Goal: Transaction & Acquisition: Purchase product/service

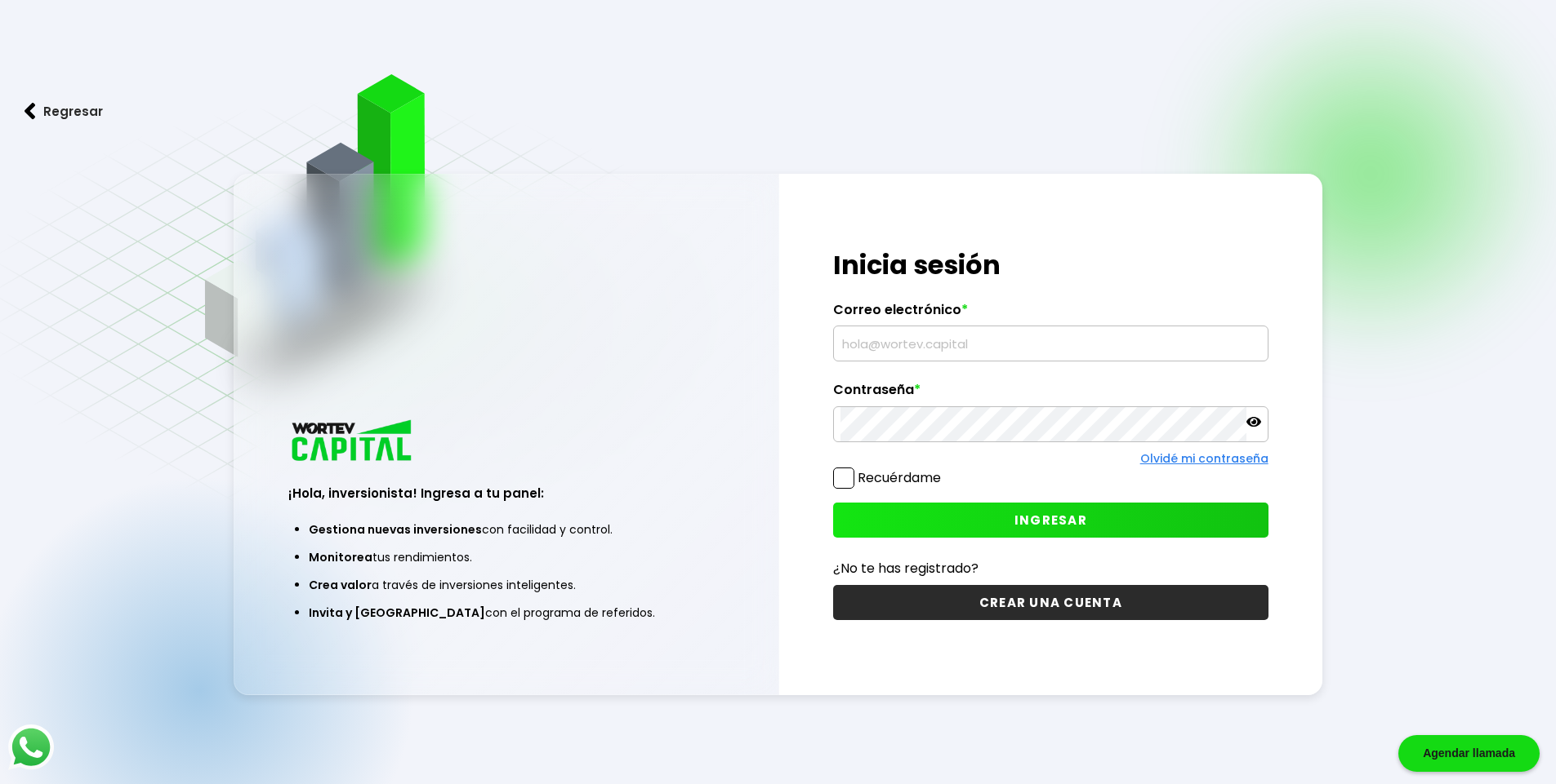
click at [870, 339] on input "text" at bounding box center [1051, 344] width 421 height 34
type input "[EMAIL_ADDRESS][DOMAIN_NAME]"
click at [988, 513] on button "INGRESAR" at bounding box center [1051, 520] width 436 height 35
click at [1032, 515] on span "INGRESAR" at bounding box center [1051, 520] width 73 height 17
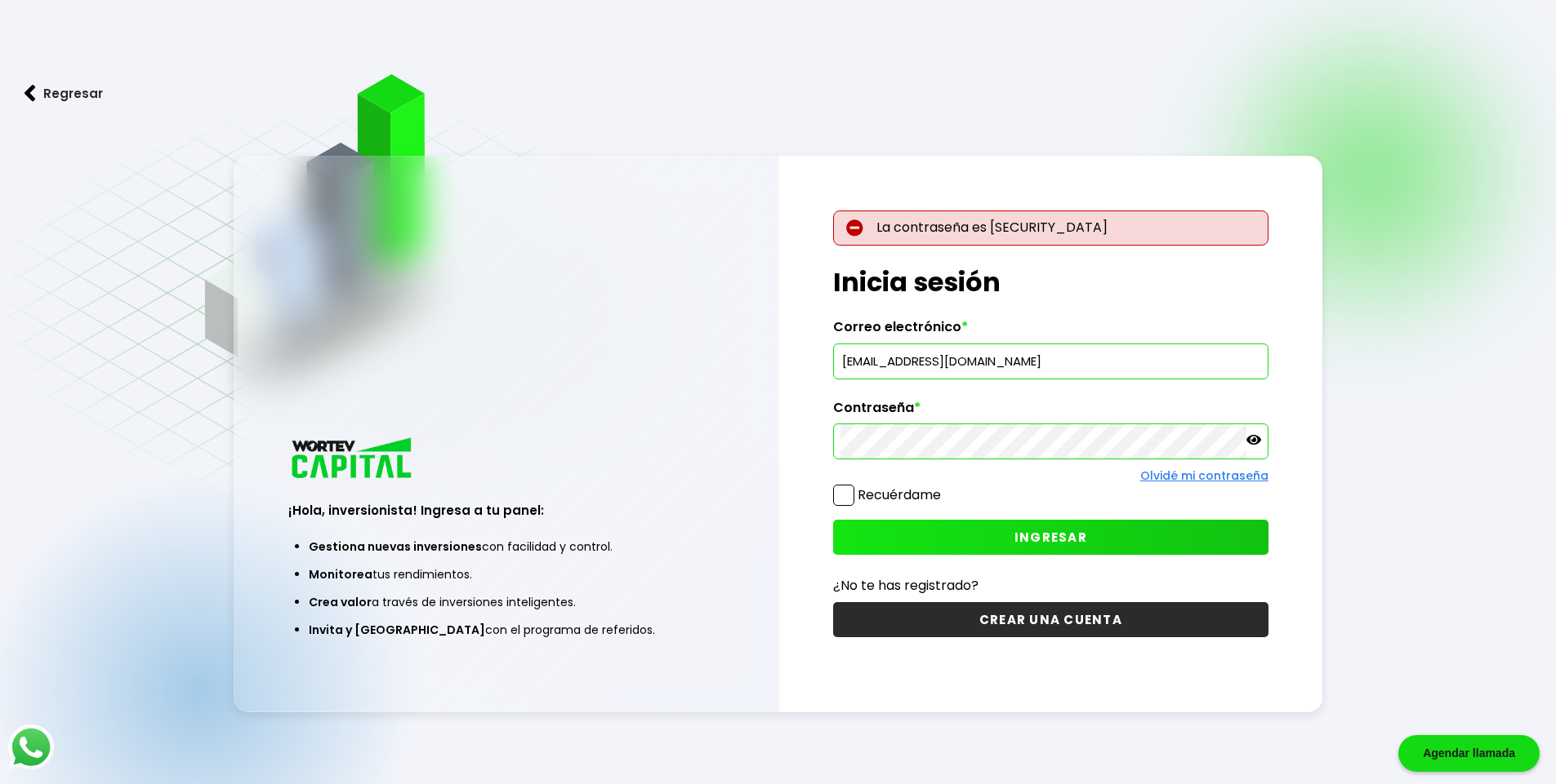
click at [37, 93] on button "Regresar" at bounding box center [64, 93] width 128 height 43
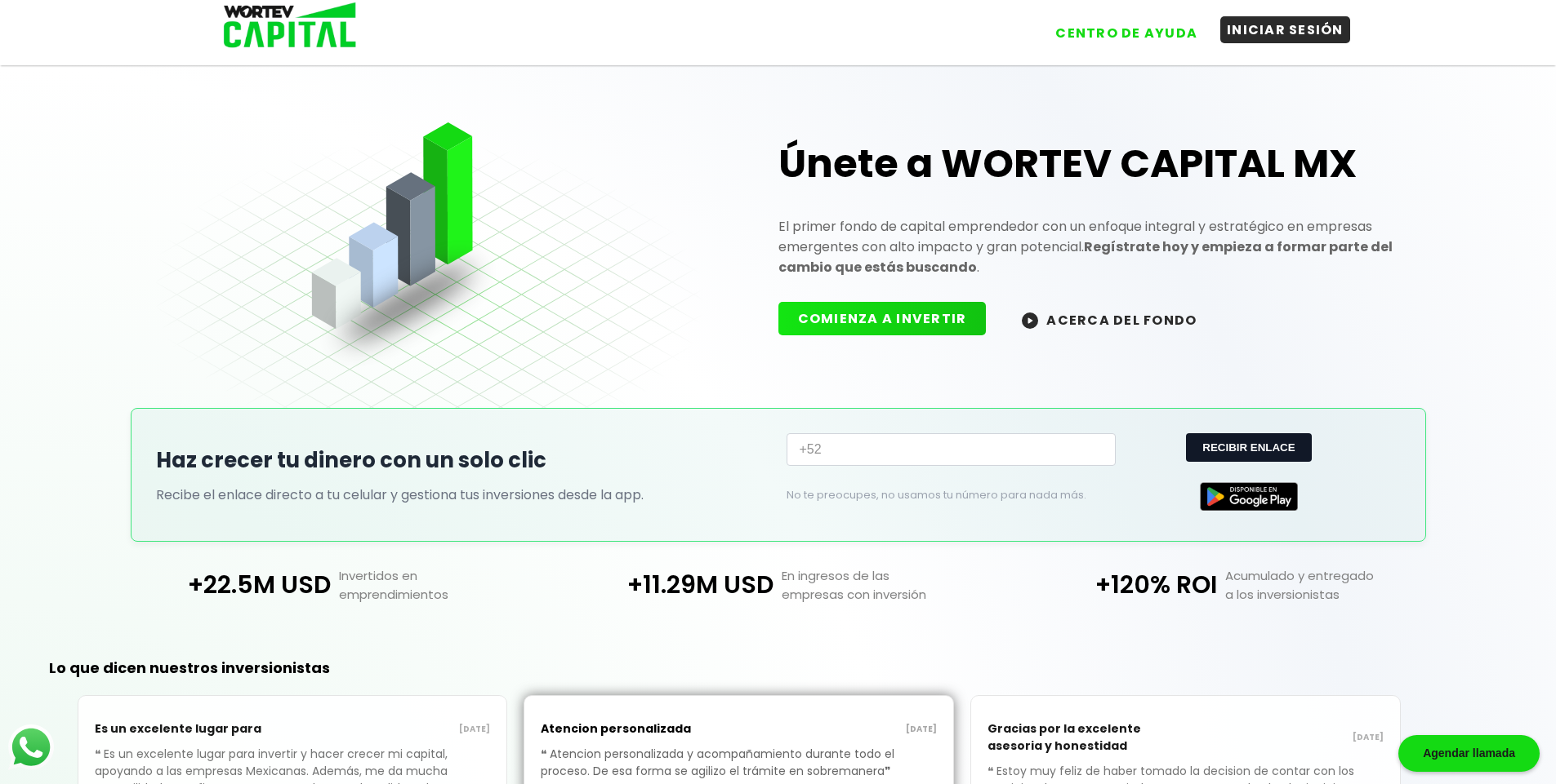
click at [1259, 34] on button "INICIAR SESIÓN" at bounding box center [1285, 29] width 130 height 27
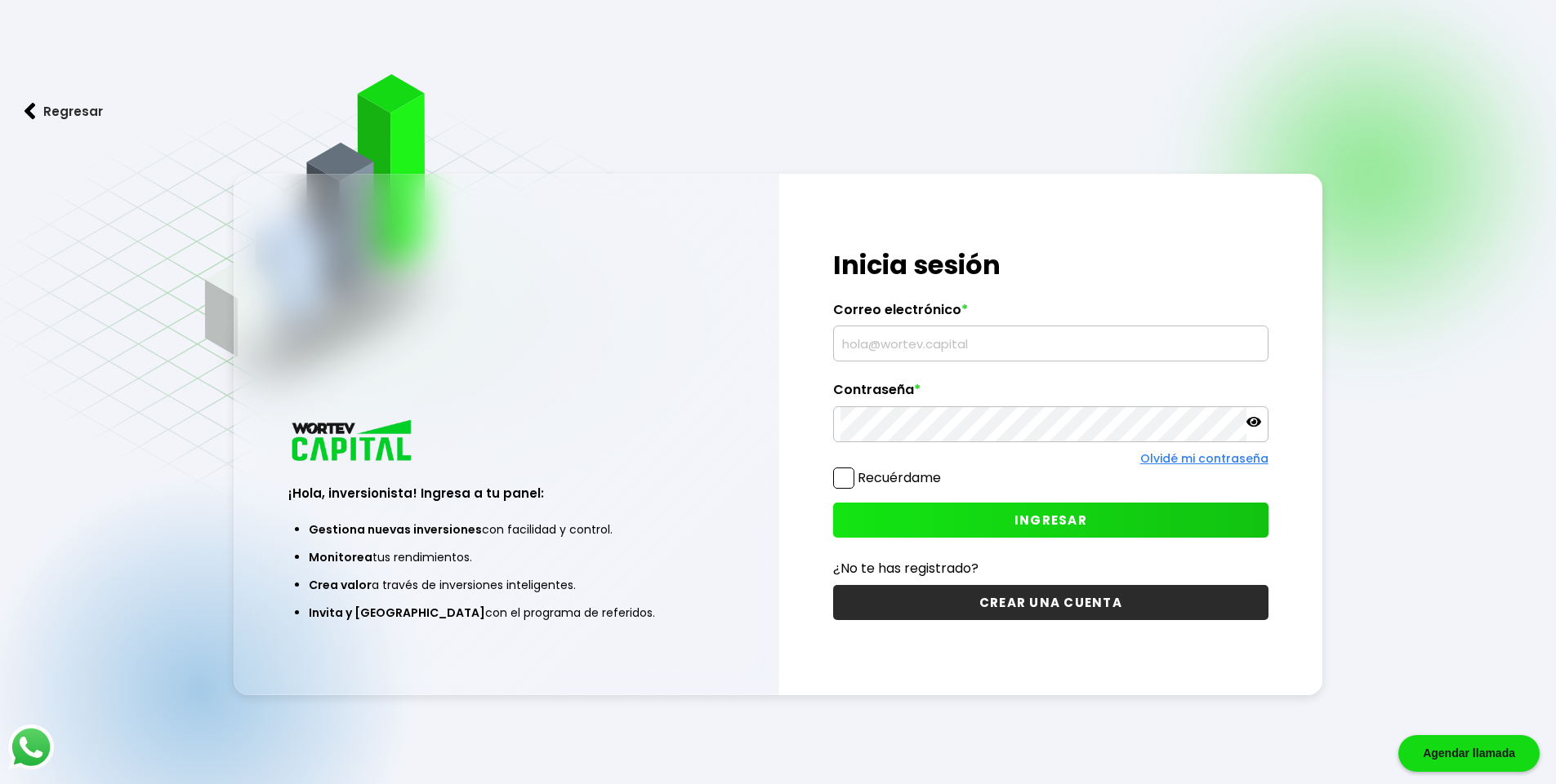
click at [857, 340] on input "text" at bounding box center [1051, 344] width 421 height 34
type input "[EMAIL_ADDRESS][DOMAIN_NAME]"
click at [1021, 513] on span "INGRESAR" at bounding box center [1051, 520] width 73 height 17
click at [947, 441] on div at bounding box center [1051, 424] width 436 height 36
click at [1034, 513] on span "INGRESAR" at bounding box center [1051, 520] width 73 height 17
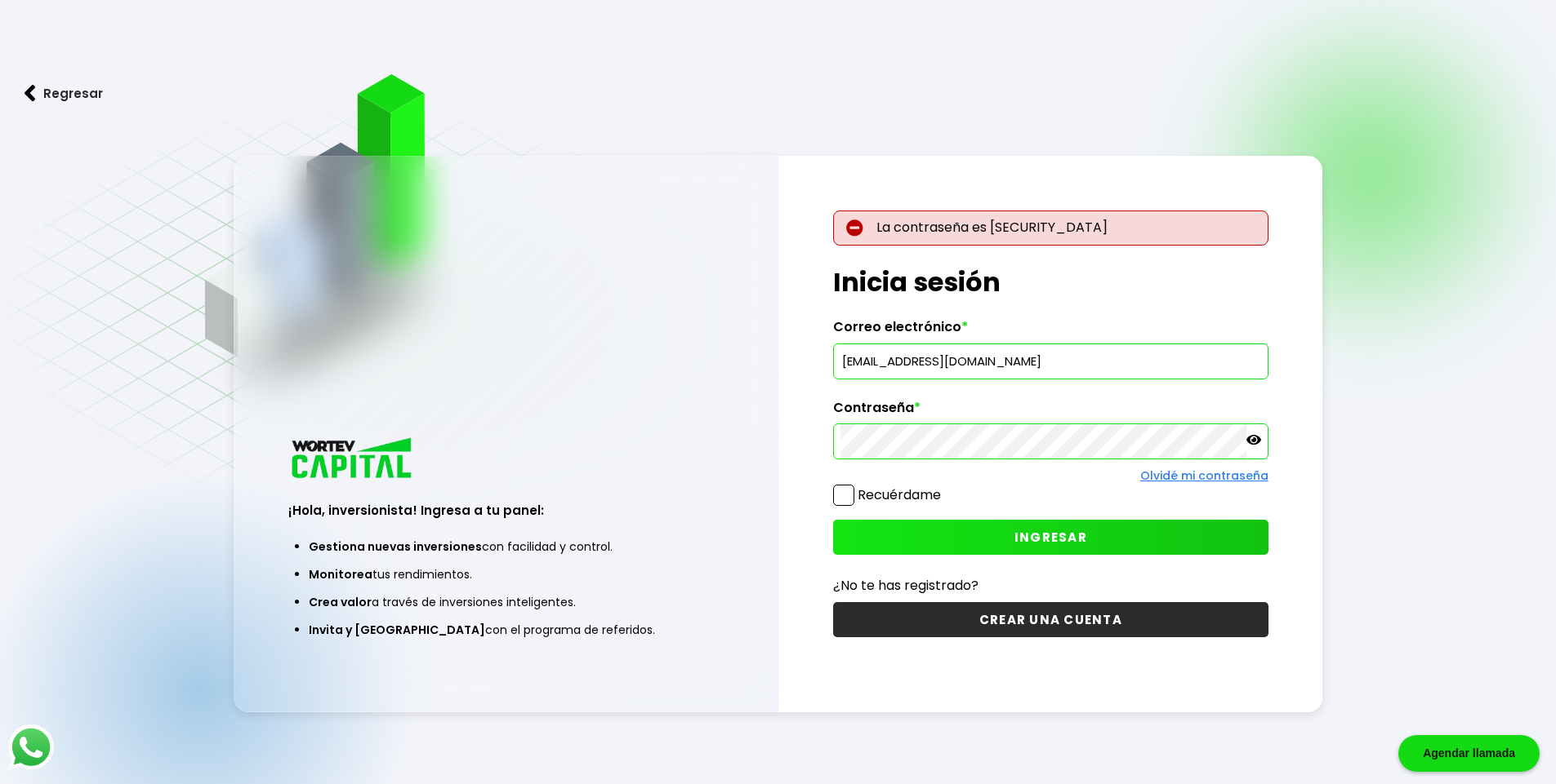
click at [1179, 477] on link "Olvidé mi contraseña" at bounding box center [1204, 476] width 129 height 16
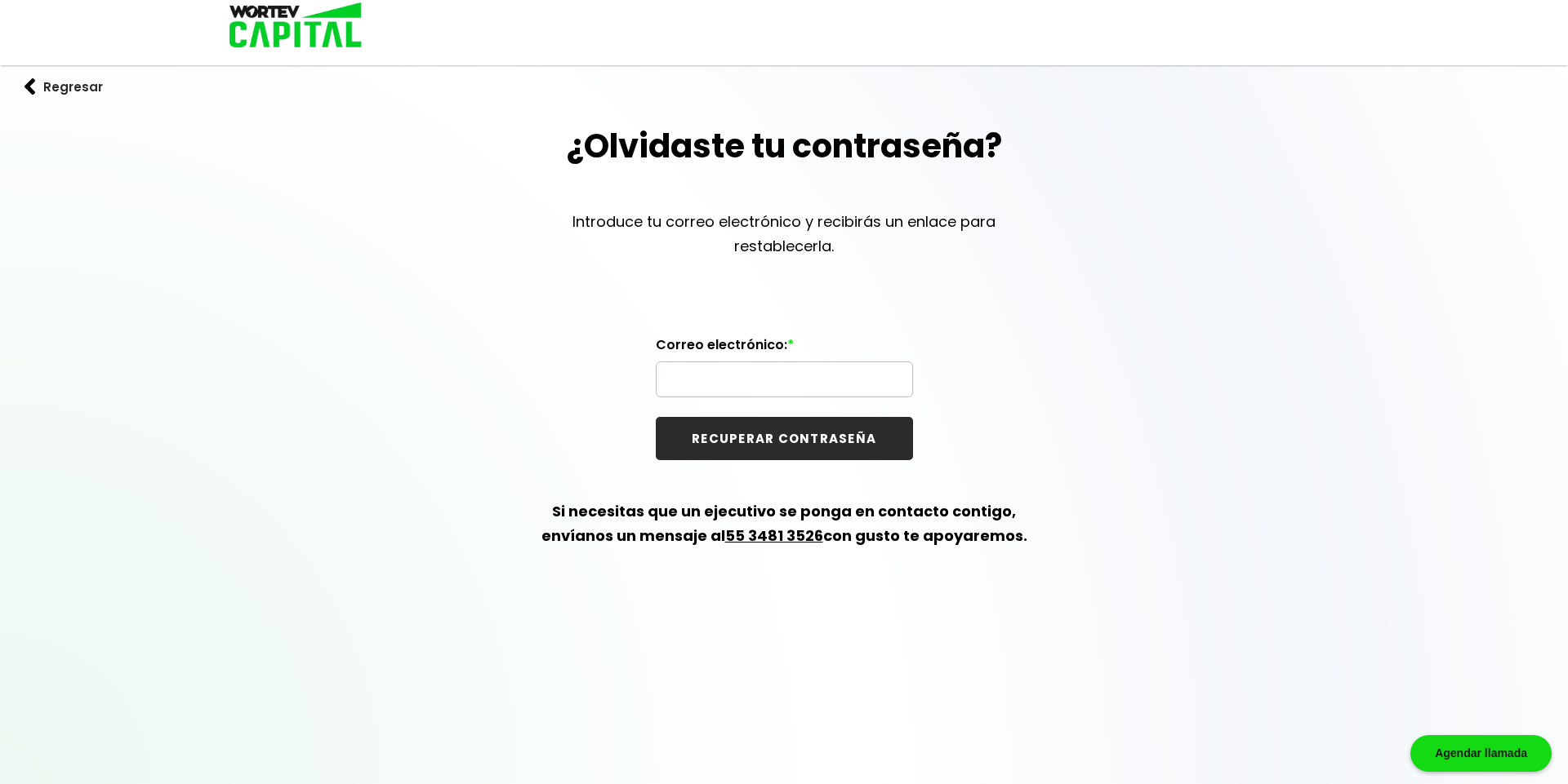
click at [704, 370] on input "text" at bounding box center [784, 380] width 242 height 34
type input "[EMAIL_ADDRESS][DOMAIN_NAME]"
click at [746, 435] on button "RECUPERAR CONTRASEÑA" at bounding box center [784, 438] width 257 height 43
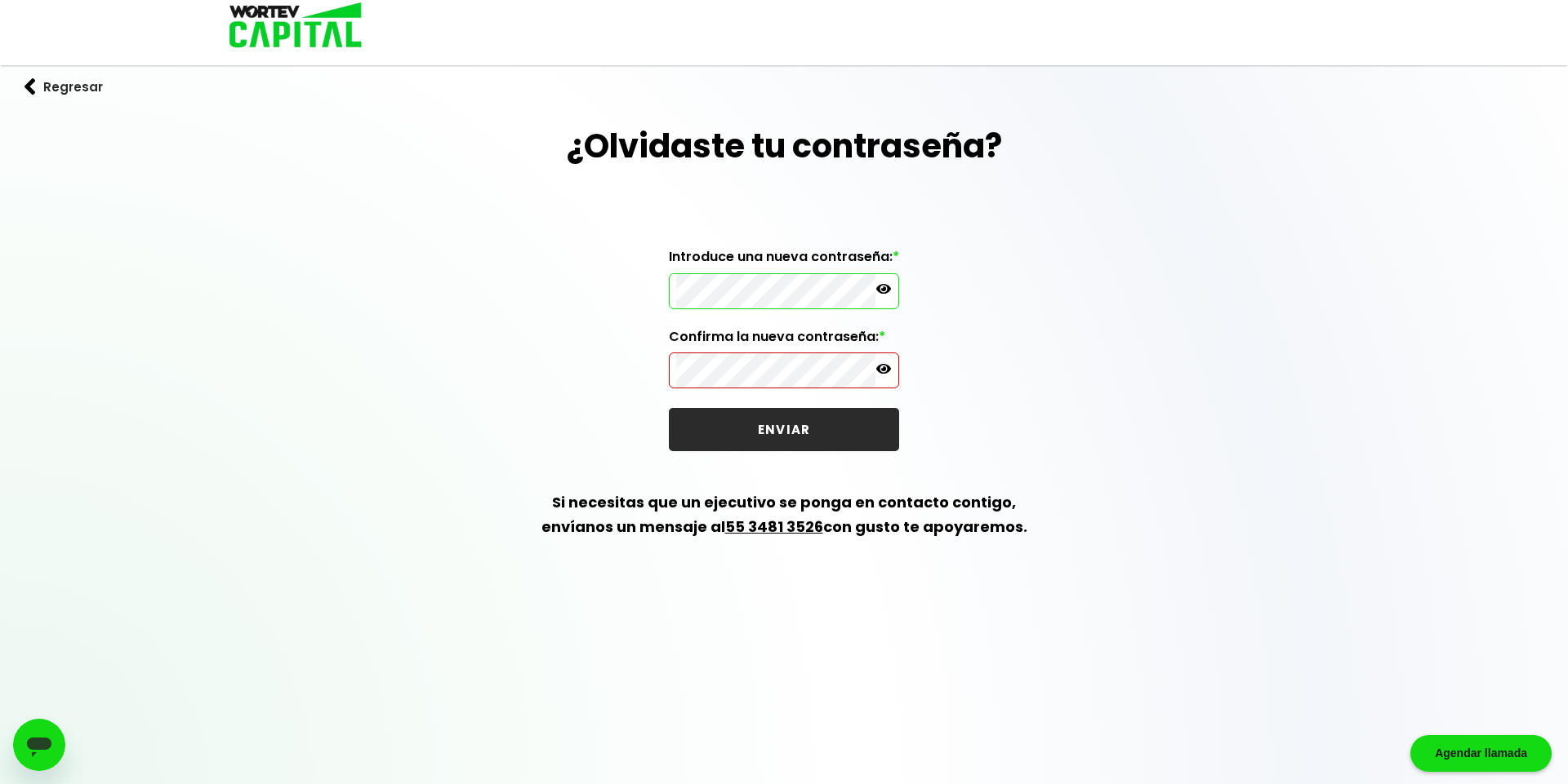
click at [881, 289] on icon at bounding box center [883, 289] width 15 height 15
click at [710, 422] on button "ENVIAR" at bounding box center [784, 429] width 230 height 43
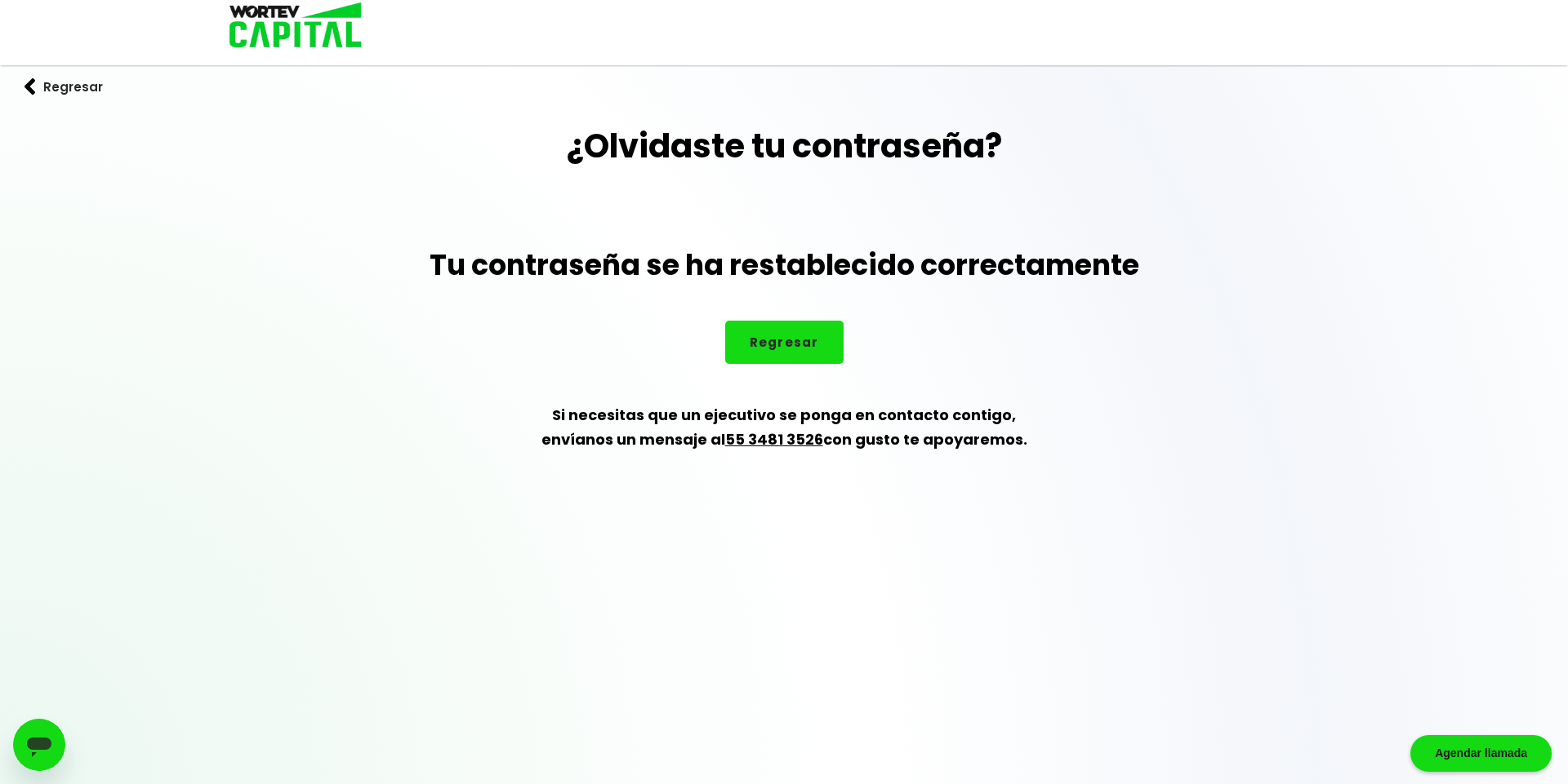
click at [801, 342] on button "Regresar" at bounding box center [784, 342] width 119 height 43
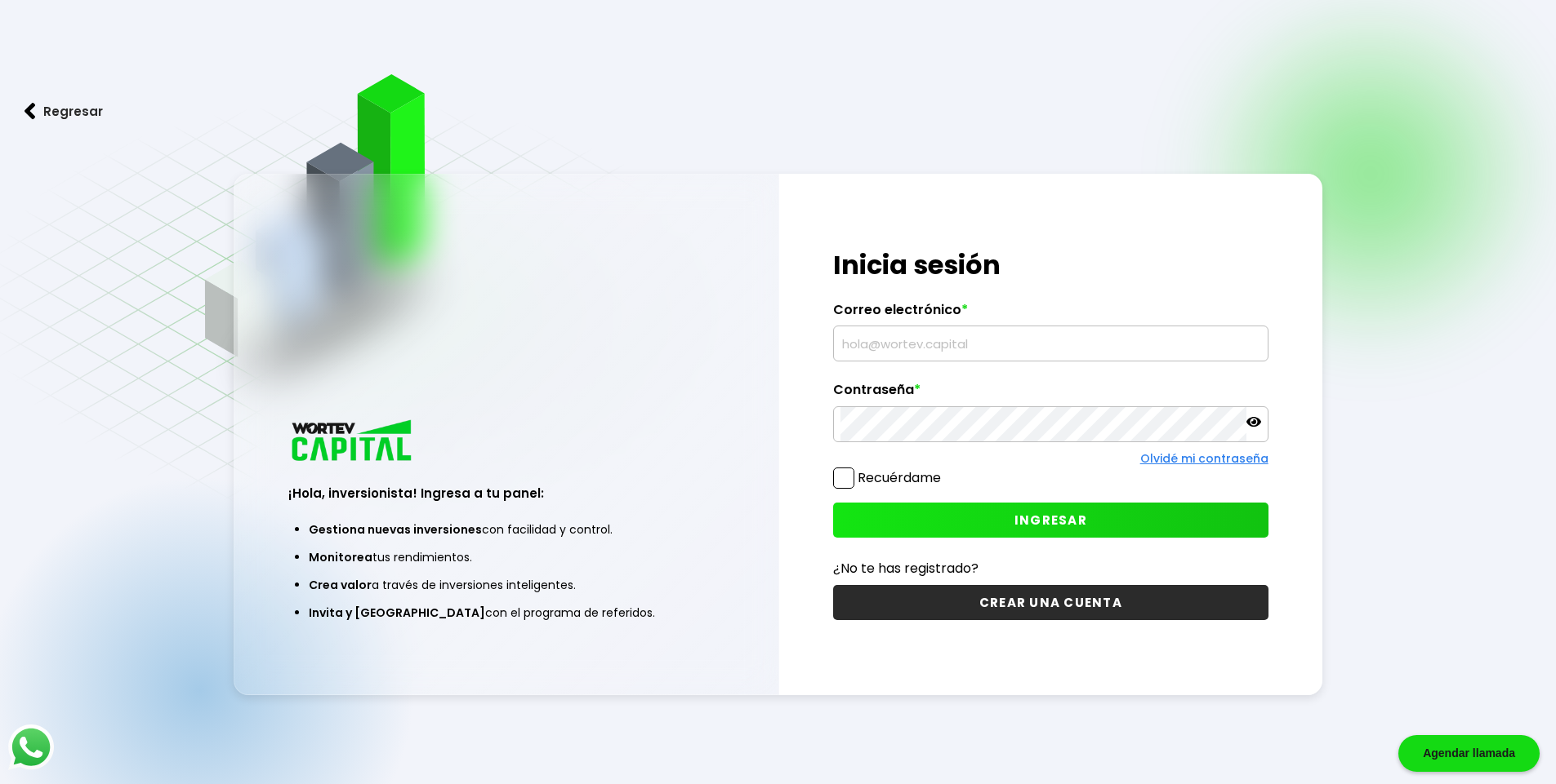
click at [869, 344] on input "text" at bounding box center [1051, 344] width 421 height 34
type input "[EMAIL_ADDRESS][DOMAIN_NAME]"
click at [1021, 515] on span "INGRESAR" at bounding box center [1051, 520] width 73 height 17
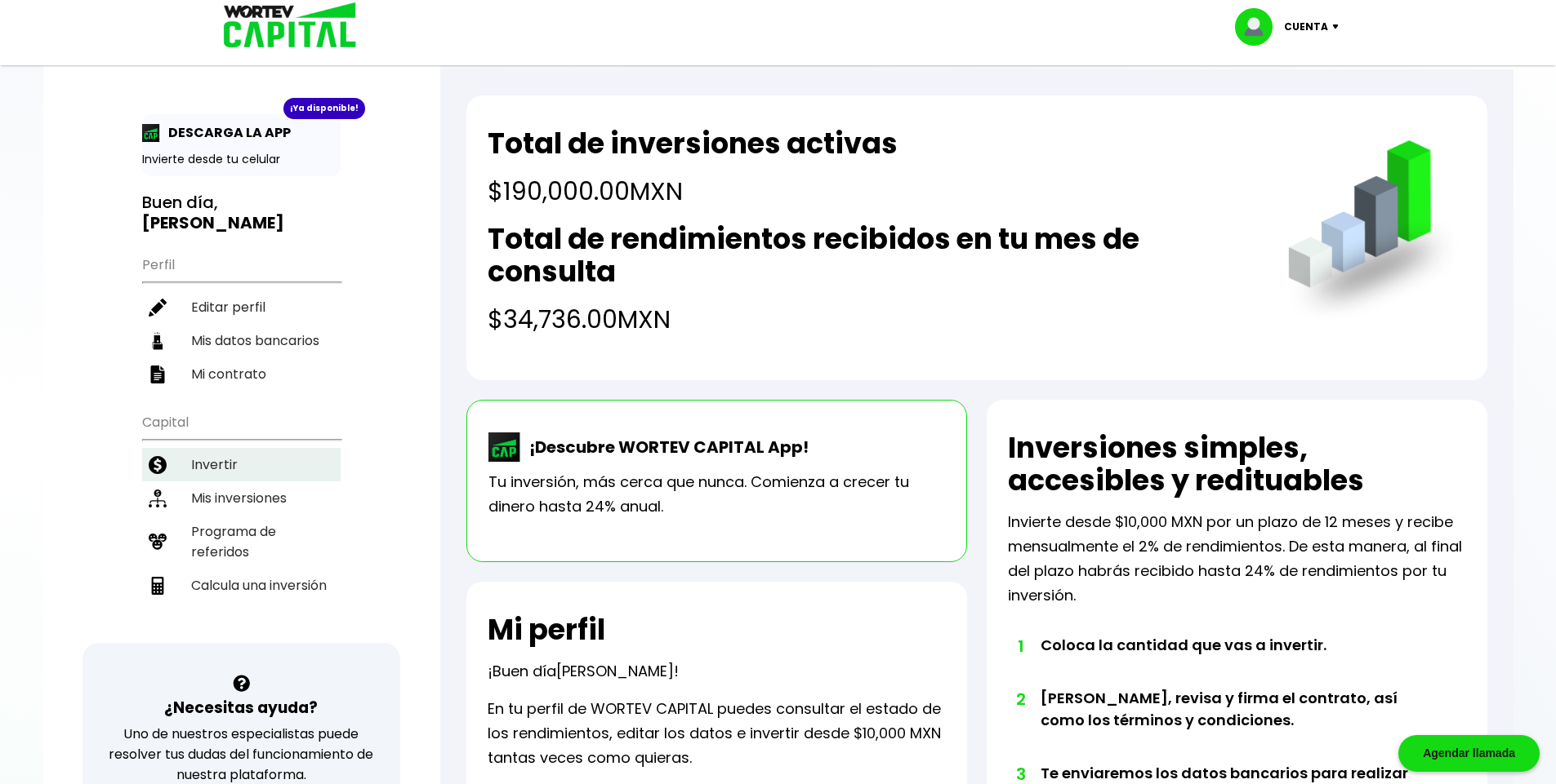
click at [225, 449] on li "Invertir" at bounding box center [241, 465] width 198 height 34
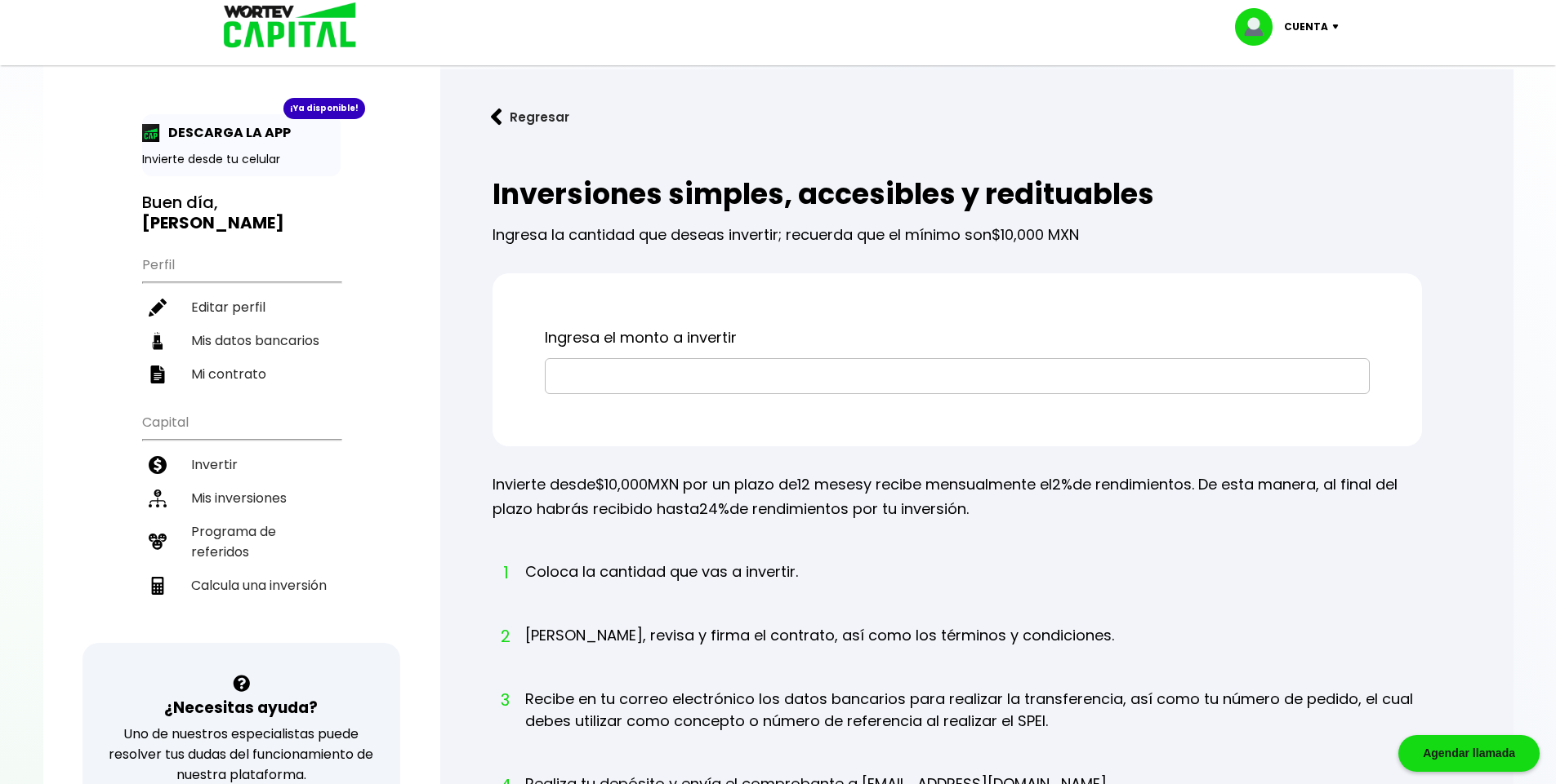
click at [565, 380] on input "text" at bounding box center [957, 377] width 810 height 34
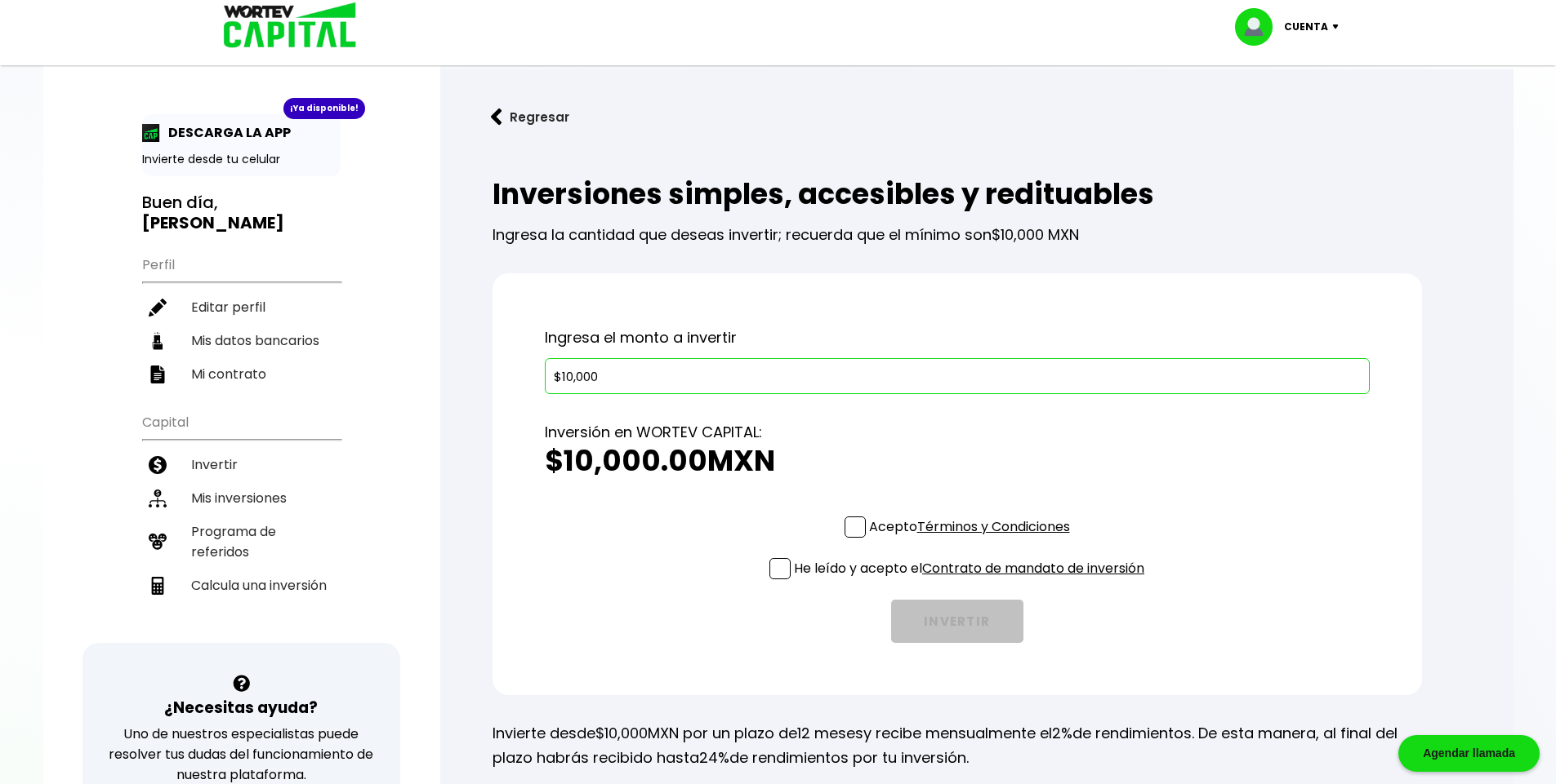
type input "$10,000"
click at [851, 524] on span at bounding box center [854, 527] width 21 height 21
click at [973, 540] on input "Acepto Términos y Condiciones" at bounding box center [973, 540] width 0 height 0
click at [774, 570] on span at bounding box center [779, 568] width 21 height 21
click at [973, 581] on input "He leído y acepto el Contrato de mandato de inversión" at bounding box center [973, 581] width 0 height 0
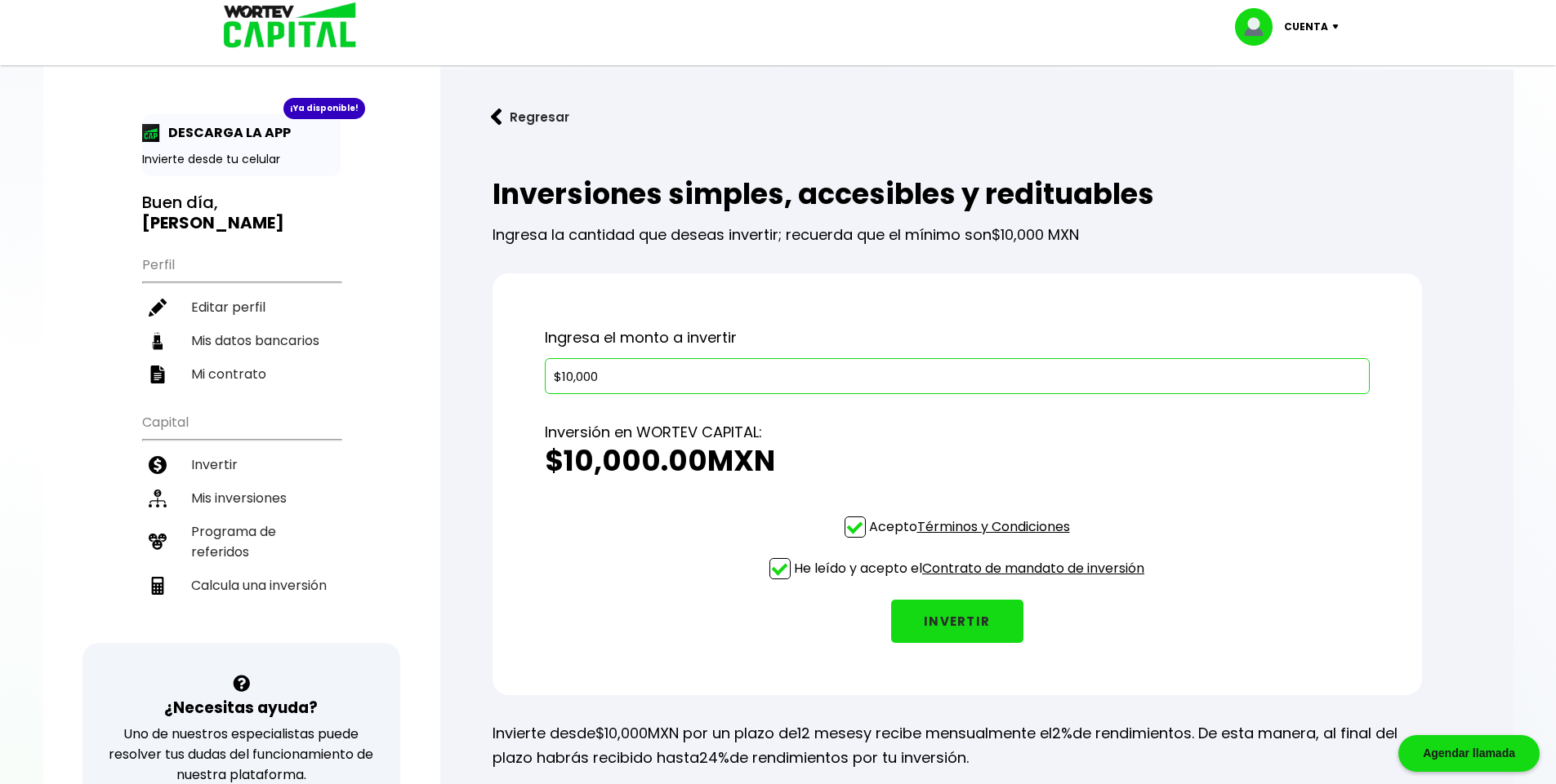
click at [934, 620] on button "INVERTIR" at bounding box center [957, 621] width 133 height 43
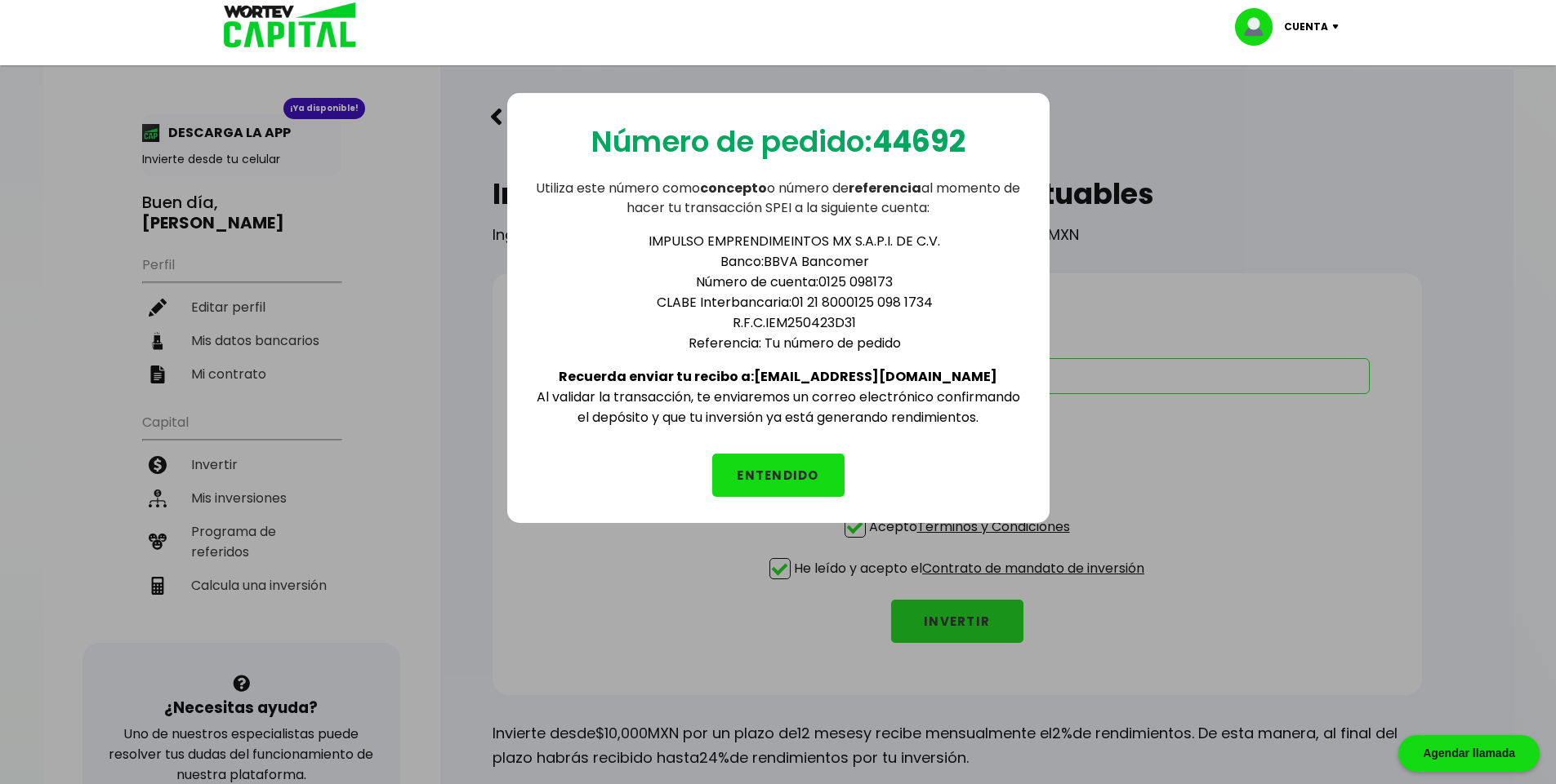
click at [764, 475] on button "ENTENDIDO" at bounding box center [778, 475] width 133 height 43
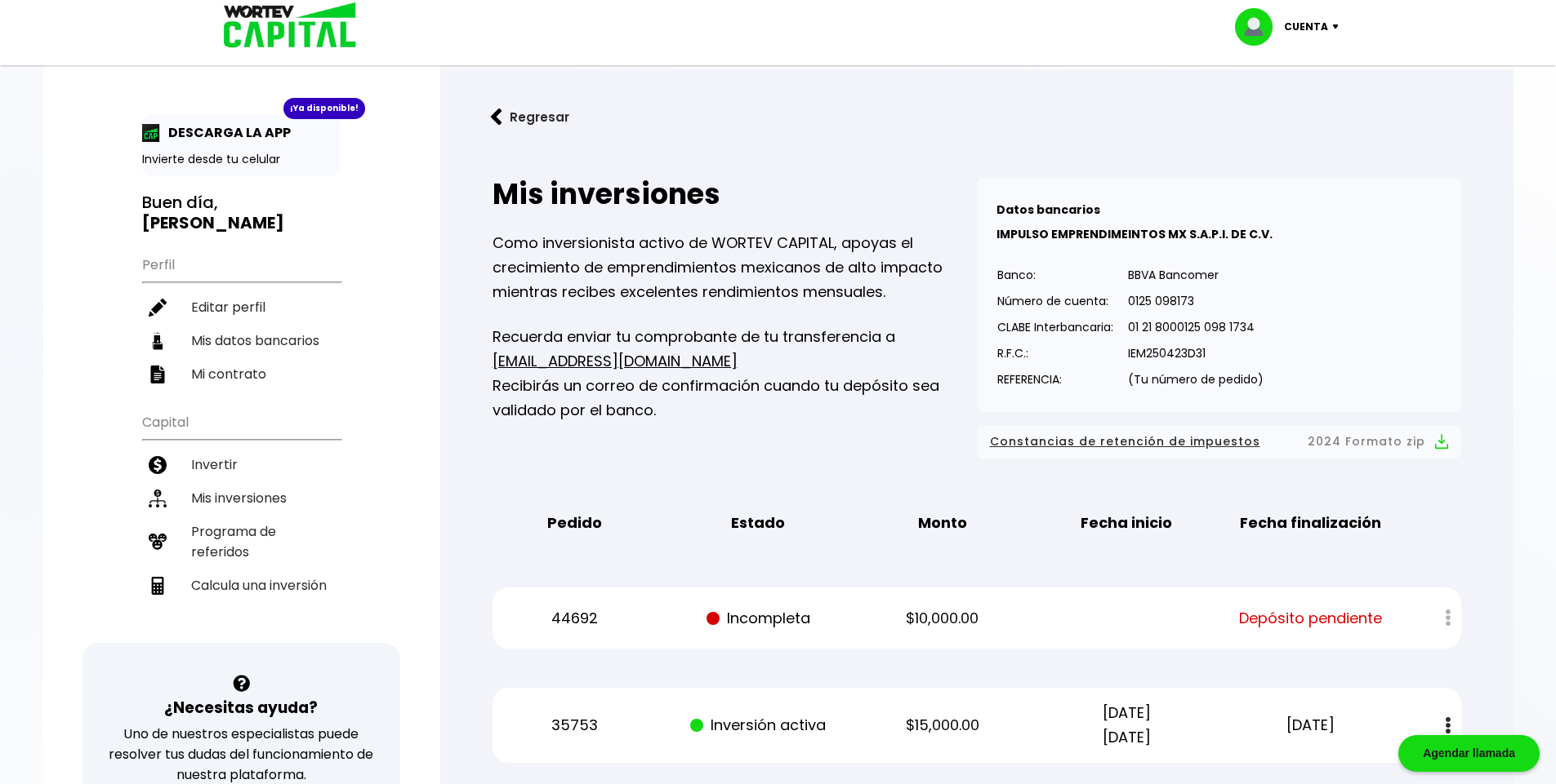
click at [1337, 25] on img at bounding box center [1339, 27] width 22 height 5
click at [1278, 106] on li "Cerrar sesión" at bounding box center [1288, 110] width 131 height 34
